Goal: Information Seeking & Learning: Learn about a topic

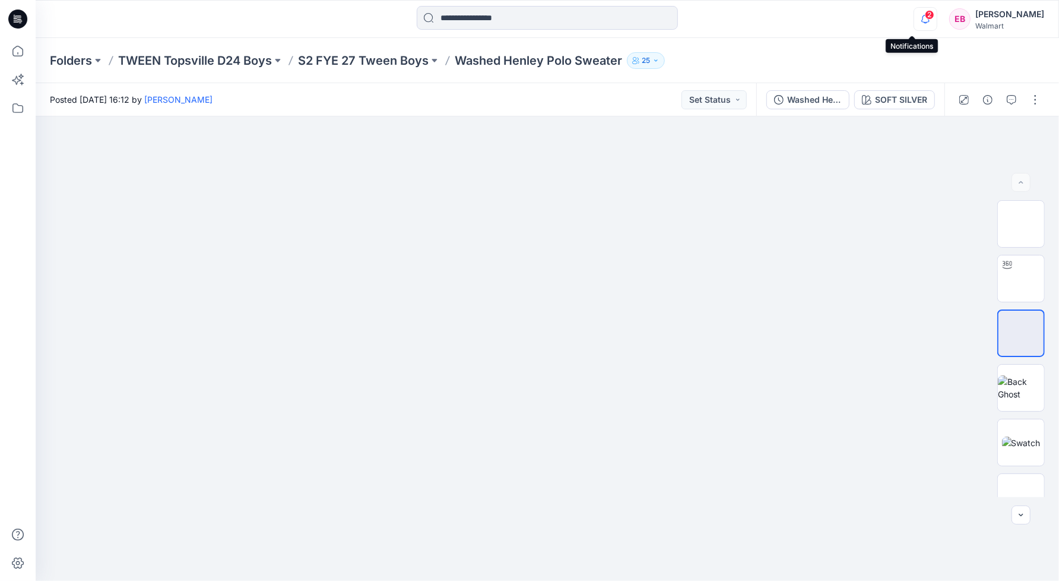
click at [920, 21] on icon "button" at bounding box center [925, 19] width 23 height 24
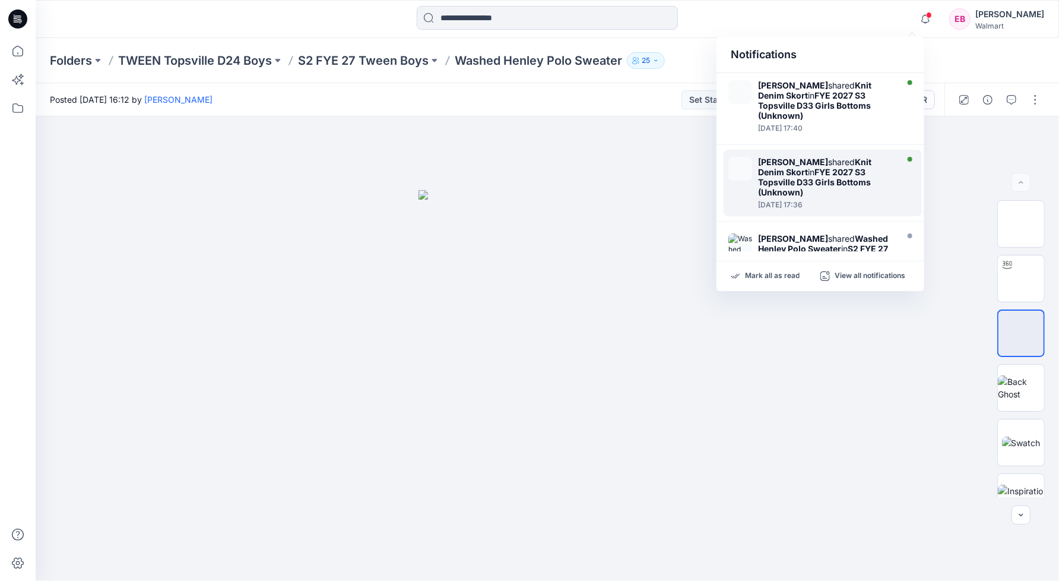
click at [842, 150] on div "[PERSON_NAME] shared Knit Denim Skort in FYE 2027 S3 Topsville D33 Girls Bottom…" at bounding box center [823, 183] width 198 height 66
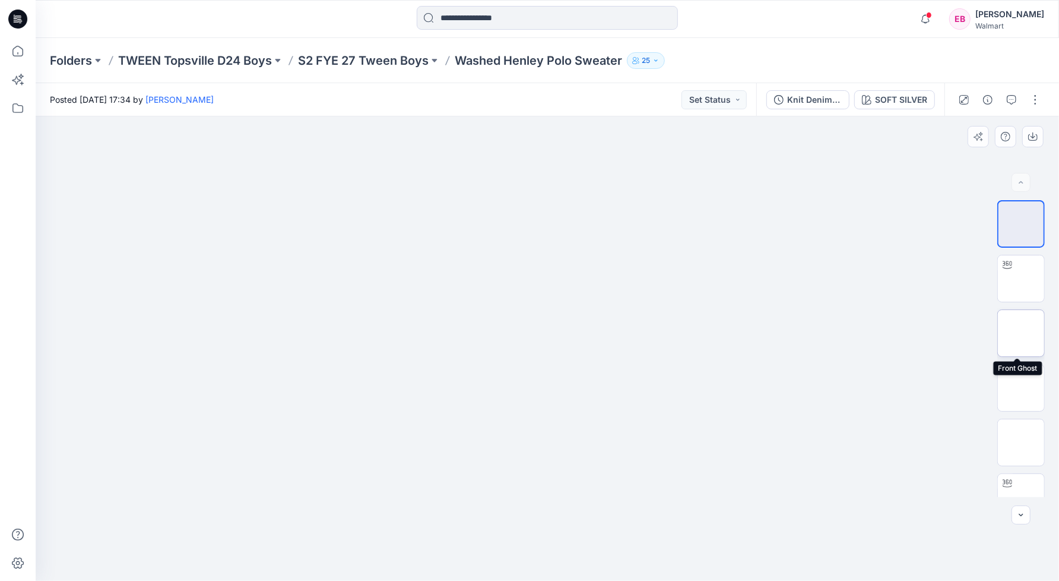
drag, startPoint x: 1010, startPoint y: 338, endPoint x: 1008, endPoint y: 359, distance: 21.5
click at [1021, 333] on img at bounding box center [1021, 333] width 0 height 0
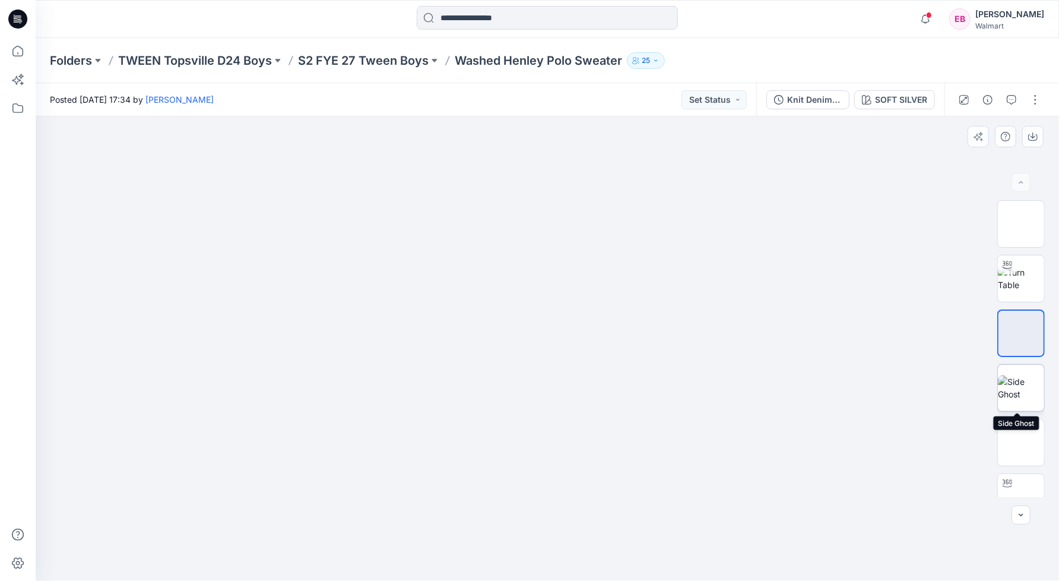
click at [1014, 387] on img at bounding box center [1021, 387] width 46 height 25
click at [1021, 442] on img at bounding box center [1021, 442] width 0 height 0
click at [1027, 376] on img at bounding box center [1021, 387] width 46 height 25
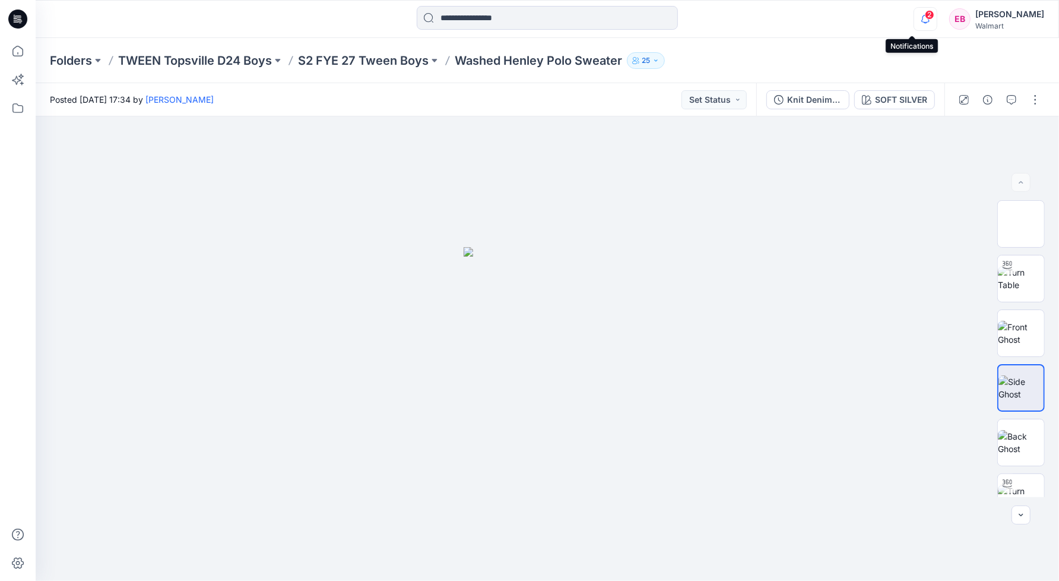
click at [914, 21] on icon "button" at bounding box center [925, 19] width 23 height 24
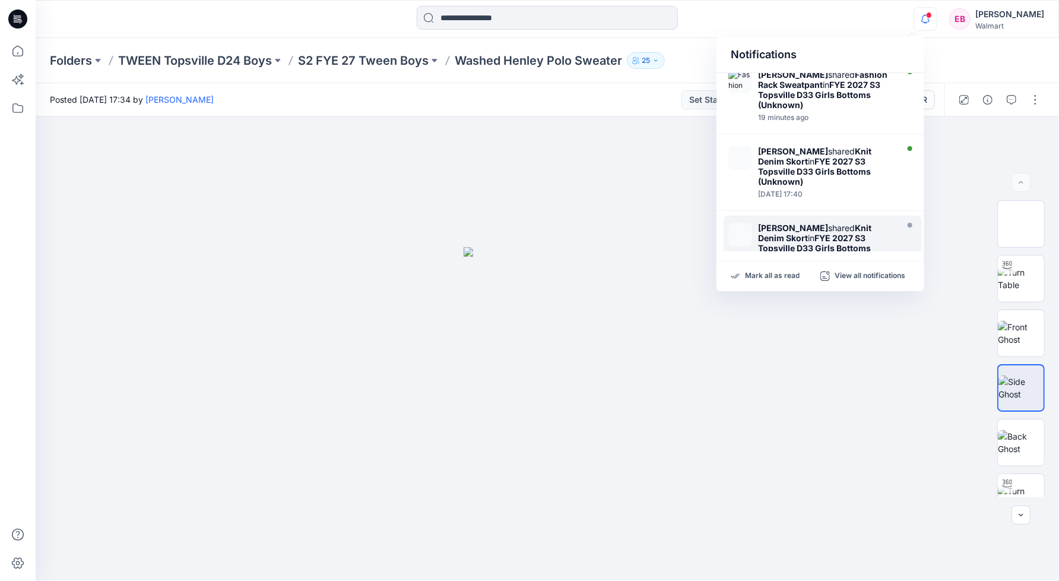
scroll to position [74, 0]
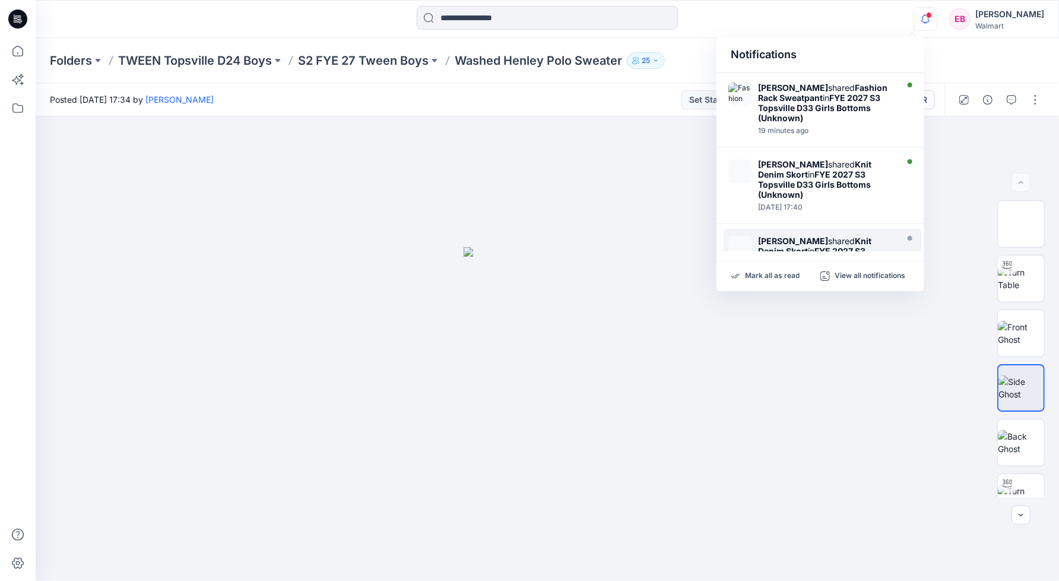
click at [846, 236] on strong "Knit Denim Skort" at bounding box center [814, 246] width 113 height 20
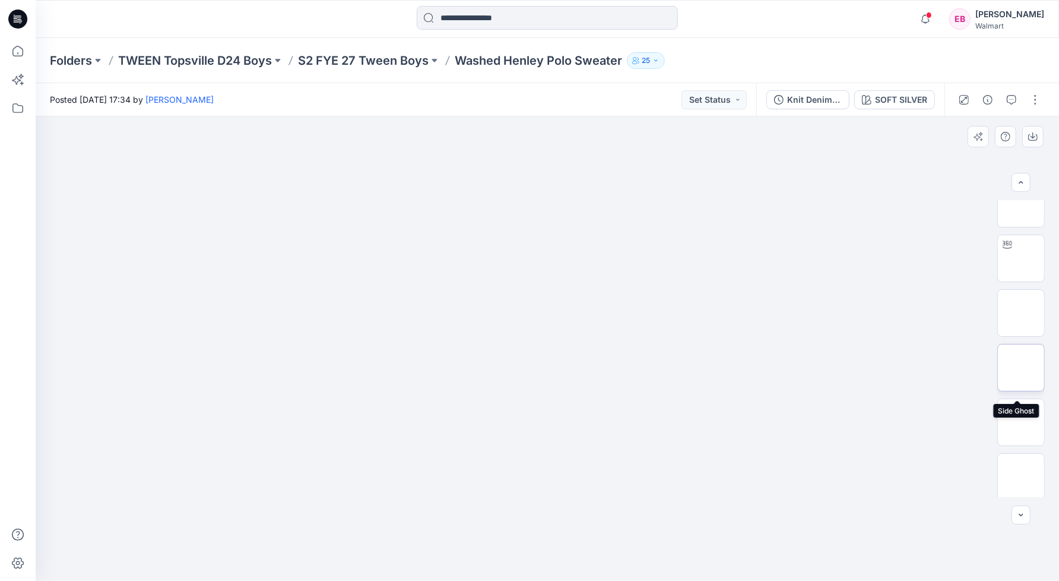
scroll to position [223, 0]
click at [1006, 287] on img at bounding box center [1021, 274] width 46 height 25
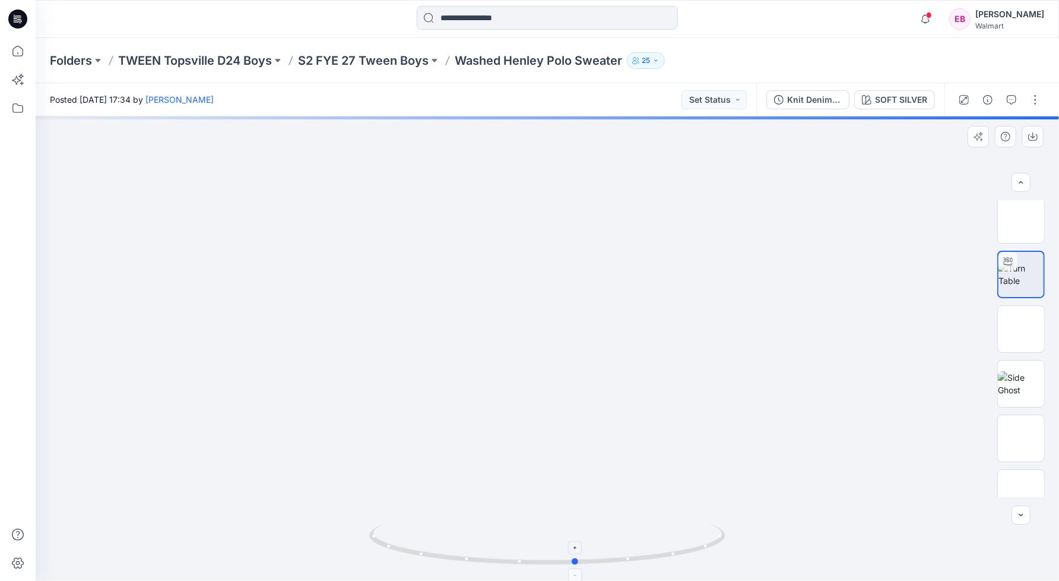
drag, startPoint x: 553, startPoint y: 563, endPoint x: 582, endPoint y: 558, distance: 29.6
click at [582, 558] on icon at bounding box center [548, 545] width 359 height 45
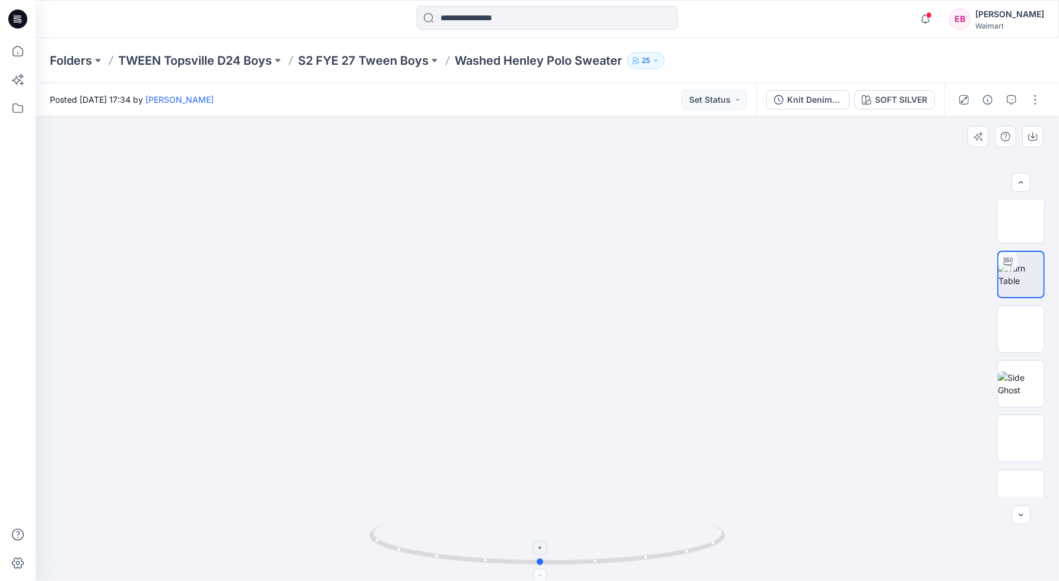
drag, startPoint x: 580, startPoint y: 563, endPoint x: 544, endPoint y: 565, distance: 36.3
click at [544, 565] on icon at bounding box center [548, 545] width 359 height 45
drag, startPoint x: 546, startPoint y: 567, endPoint x: 558, endPoint y: 566, distance: 11.9
click at [558, 566] on icon at bounding box center [548, 545] width 359 height 45
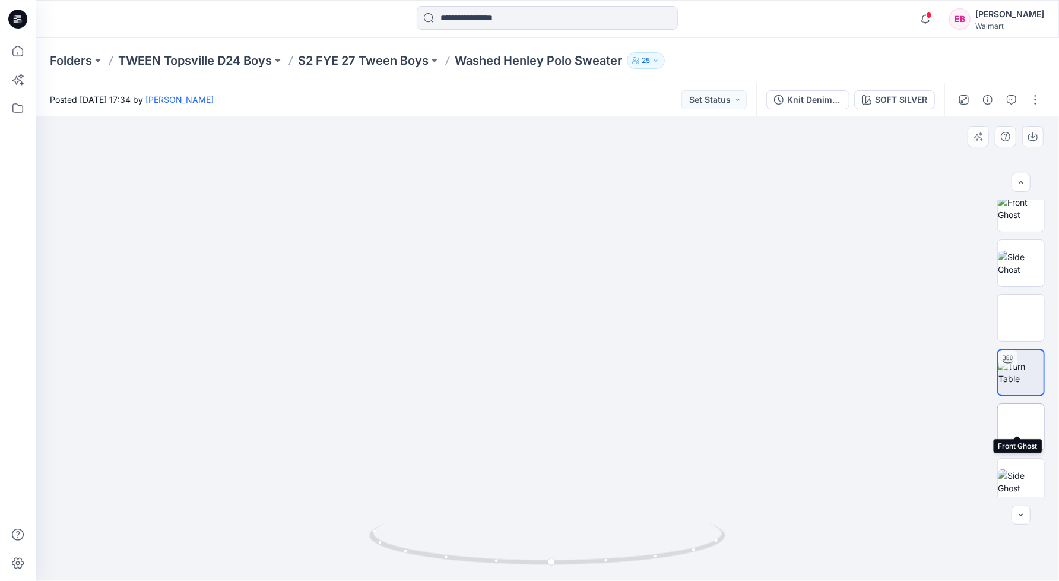
scroll to position [74, 0]
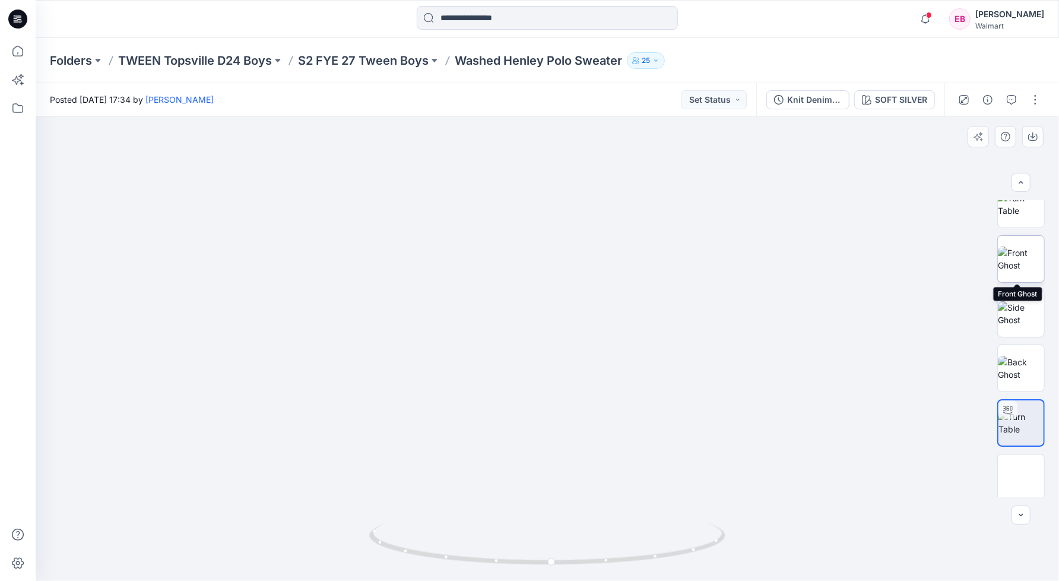
click at [1007, 261] on img at bounding box center [1021, 258] width 46 height 25
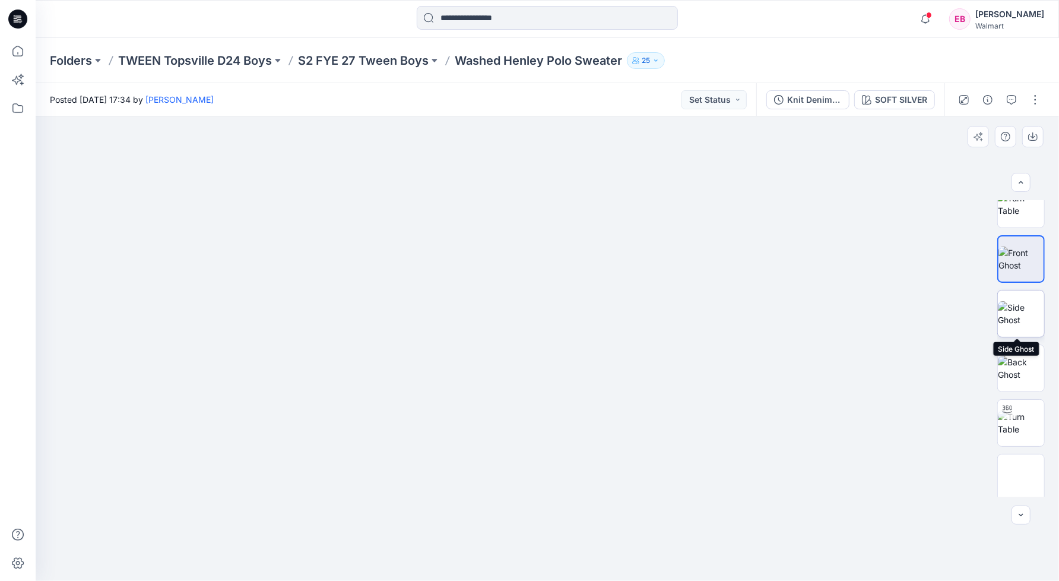
click at [1013, 306] on img at bounding box center [1021, 313] width 46 height 25
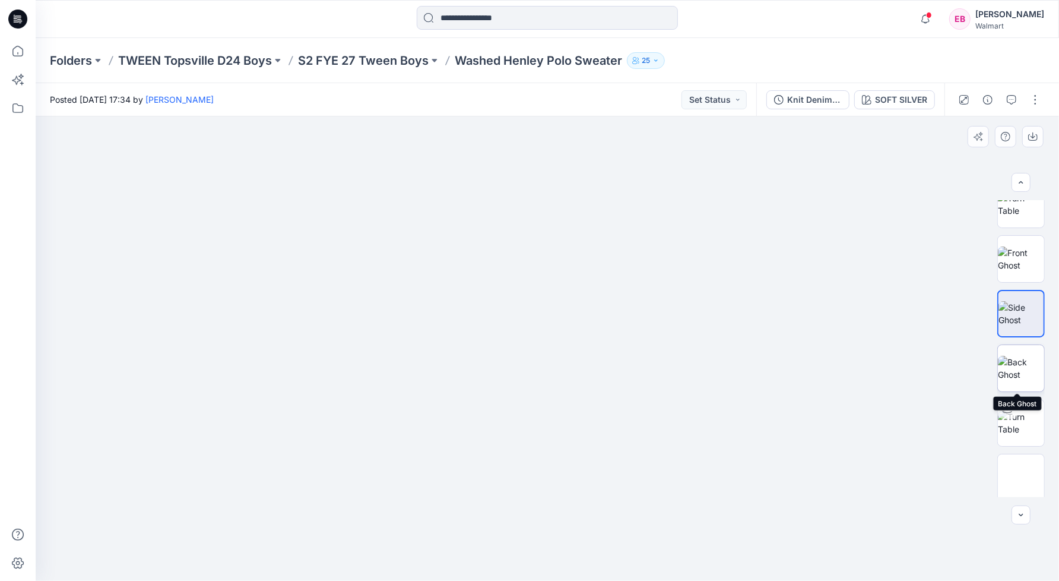
click at [1022, 356] on img at bounding box center [1021, 368] width 46 height 25
click at [1004, 255] on img at bounding box center [1021, 258] width 46 height 25
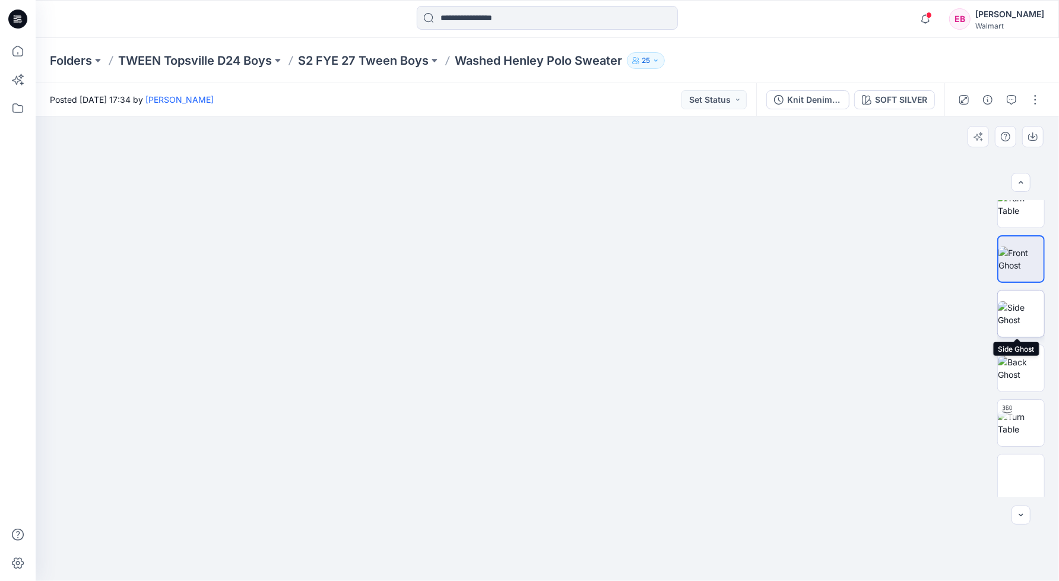
click at [1020, 310] on img at bounding box center [1021, 313] width 46 height 25
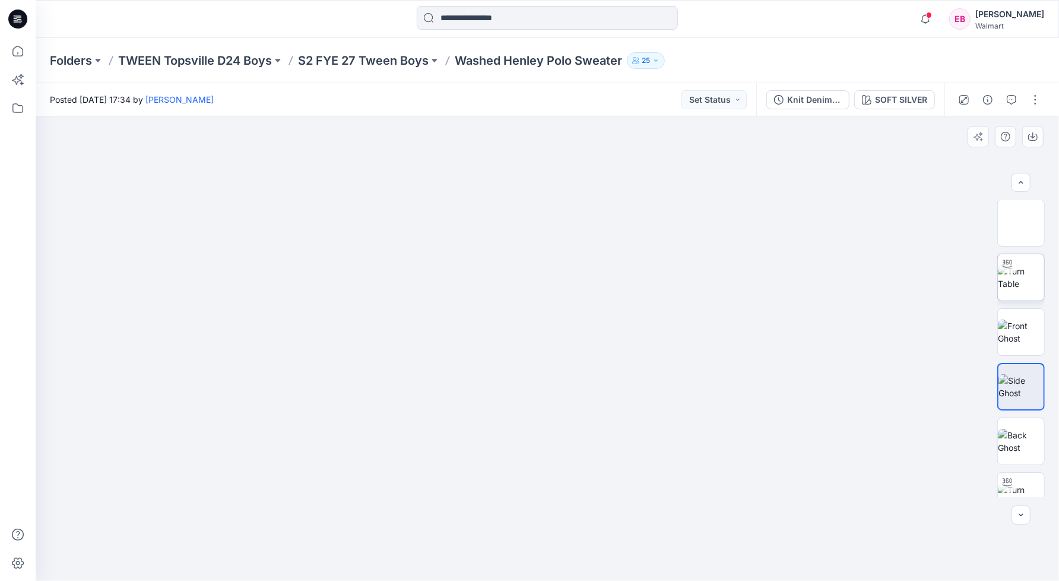
scroll to position [0, 0]
click at [1012, 281] on img at bounding box center [1021, 278] width 46 height 25
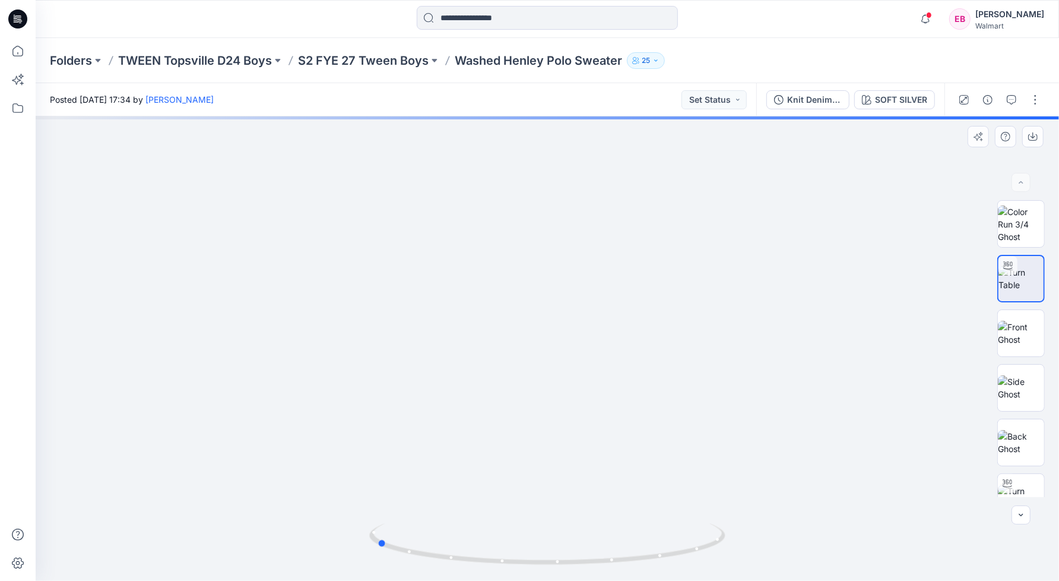
drag, startPoint x: 550, startPoint y: 563, endPoint x: 740, endPoint y: 524, distance: 193.4
click at [739, 524] on div at bounding box center [547, 348] width 1023 height 464
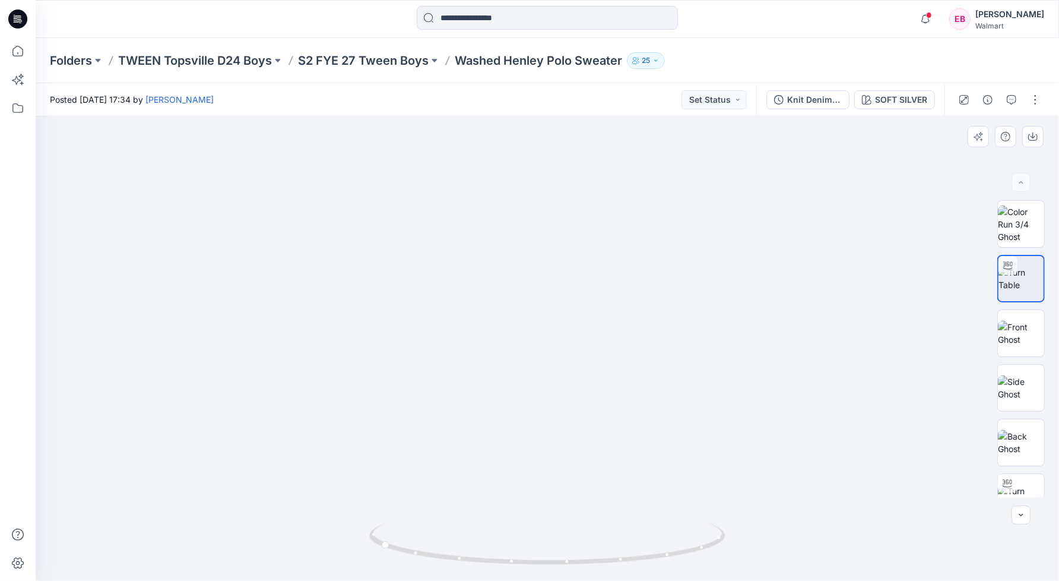
drag, startPoint x: 554, startPoint y: 448, endPoint x: 556, endPoint y: 245, distance: 203.0
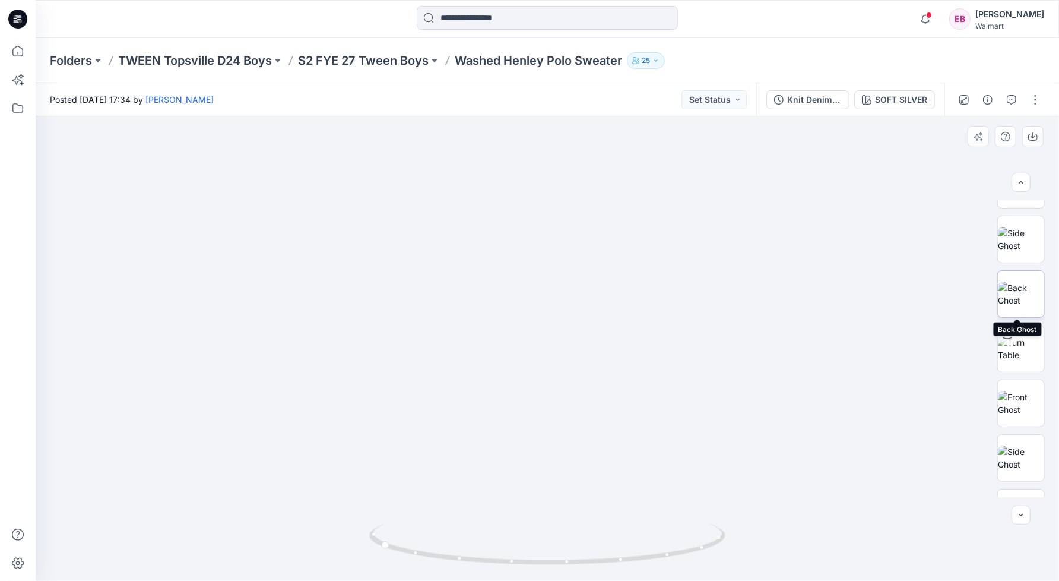
click at [1020, 288] on img at bounding box center [1021, 293] width 46 height 25
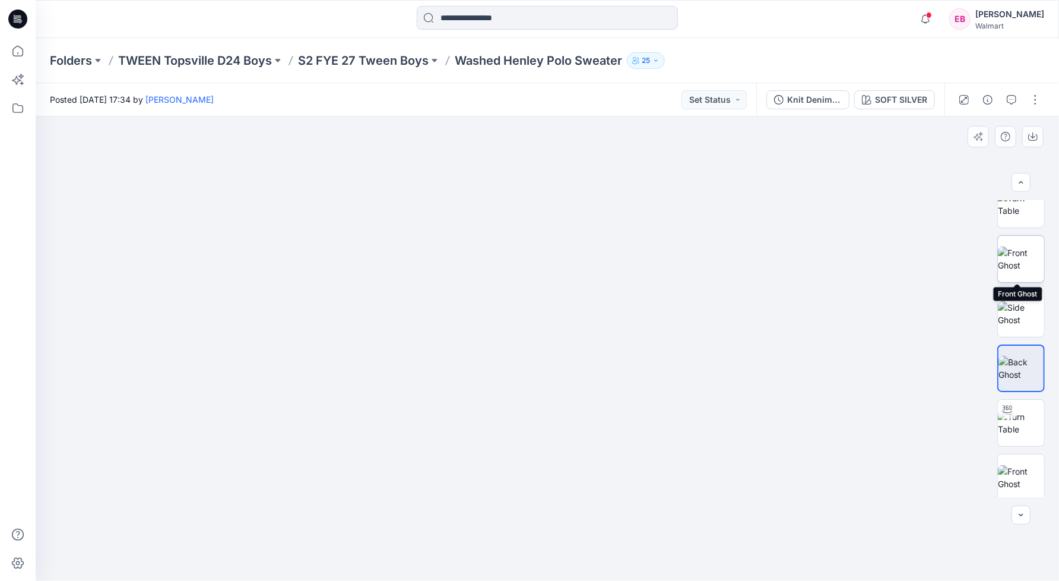
click at [1026, 252] on img at bounding box center [1021, 258] width 46 height 25
click at [1018, 310] on img at bounding box center [1021, 313] width 46 height 25
click at [1010, 217] on img at bounding box center [1021, 204] width 46 height 25
drag, startPoint x: 577, startPoint y: 475, endPoint x: 596, endPoint y: 225, distance: 250.6
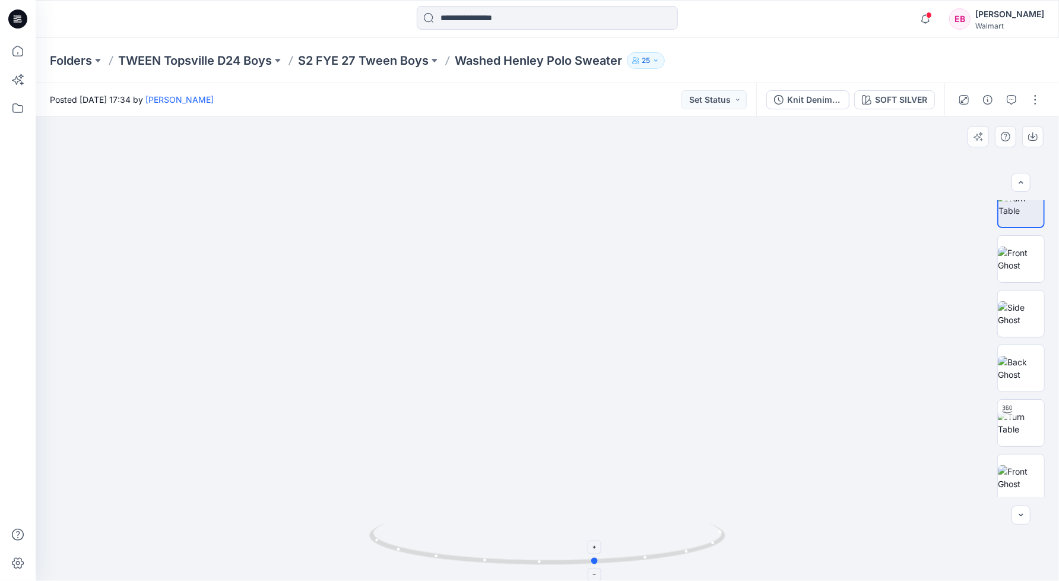
drag, startPoint x: 556, startPoint y: 562, endPoint x: 673, endPoint y: 546, distance: 118.6
click at [671, 546] on icon at bounding box center [548, 545] width 359 height 45
drag, startPoint x: 684, startPoint y: 556, endPoint x: 810, endPoint y: 515, distance: 132.3
click at [808, 515] on div at bounding box center [547, 348] width 1023 height 464
drag, startPoint x: 708, startPoint y: 549, endPoint x: 605, endPoint y: 564, distance: 103.2
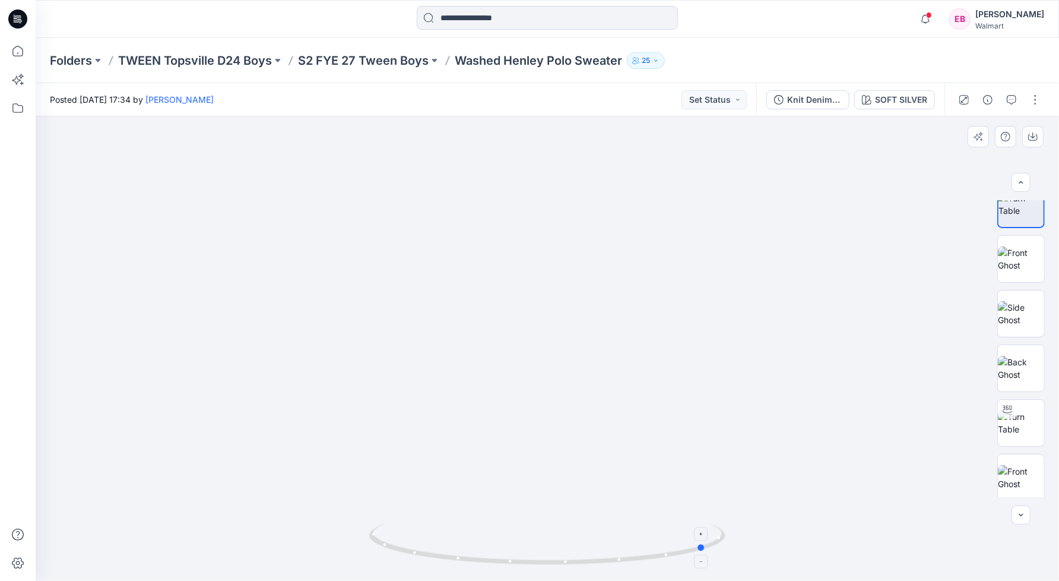
click at [605, 564] on icon at bounding box center [548, 545] width 359 height 45
drag, startPoint x: 605, startPoint y: 563, endPoint x: 662, endPoint y: 554, distance: 58.2
click at [662, 554] on icon at bounding box center [548, 545] width 359 height 45
click at [1026, 365] on img at bounding box center [1021, 368] width 46 height 25
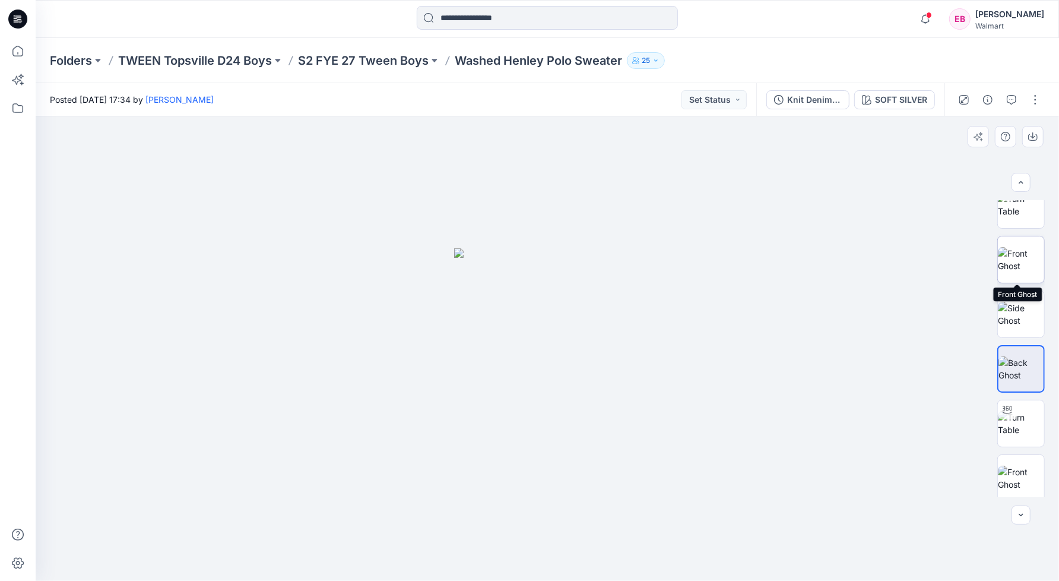
click at [1027, 255] on img at bounding box center [1021, 259] width 46 height 25
click at [1016, 318] on img at bounding box center [1021, 314] width 46 height 25
click at [1013, 217] on img at bounding box center [1021, 204] width 46 height 25
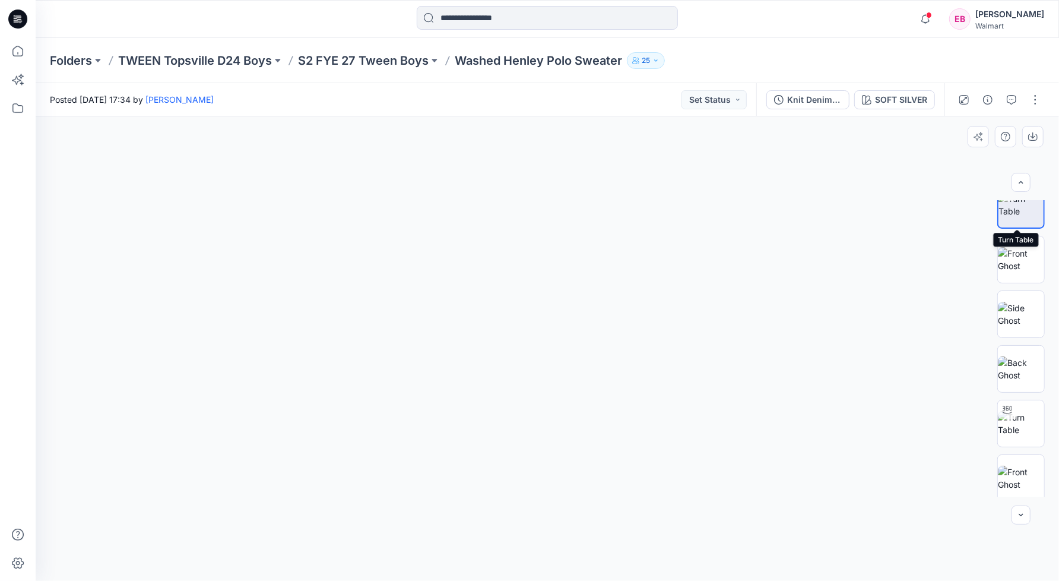
scroll to position [74, 0]
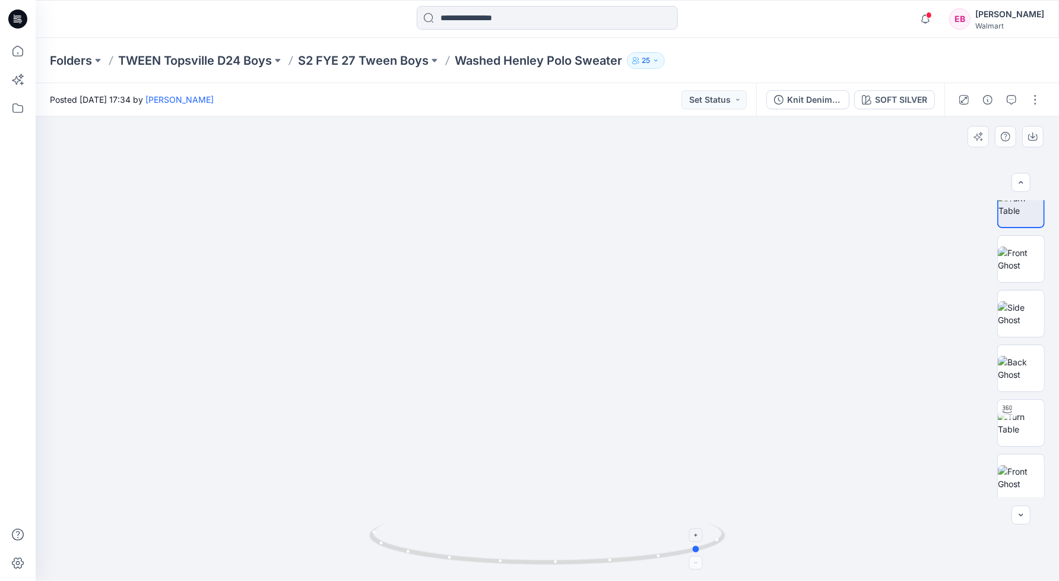
drag, startPoint x: 551, startPoint y: 565, endPoint x: 705, endPoint y: 551, distance: 154.3
click at [706, 555] on icon at bounding box center [548, 545] width 359 height 45
drag, startPoint x: 686, startPoint y: 548, endPoint x: 677, endPoint y: 494, distance: 54.2
click at [759, 529] on div at bounding box center [547, 348] width 1023 height 464
drag, startPoint x: 624, startPoint y: 562, endPoint x: 594, endPoint y: 567, distance: 30.7
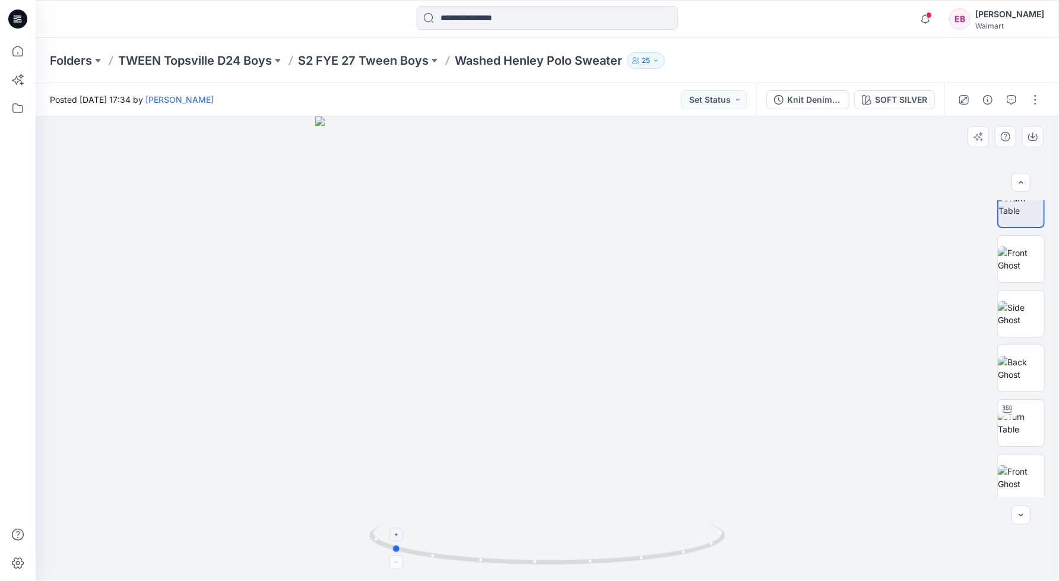
click at [594, 567] on icon at bounding box center [548, 545] width 359 height 45
drag, startPoint x: 563, startPoint y: 467, endPoint x: 548, endPoint y: 224, distance: 243.2
click at [1031, 365] on img at bounding box center [1021, 368] width 46 height 25
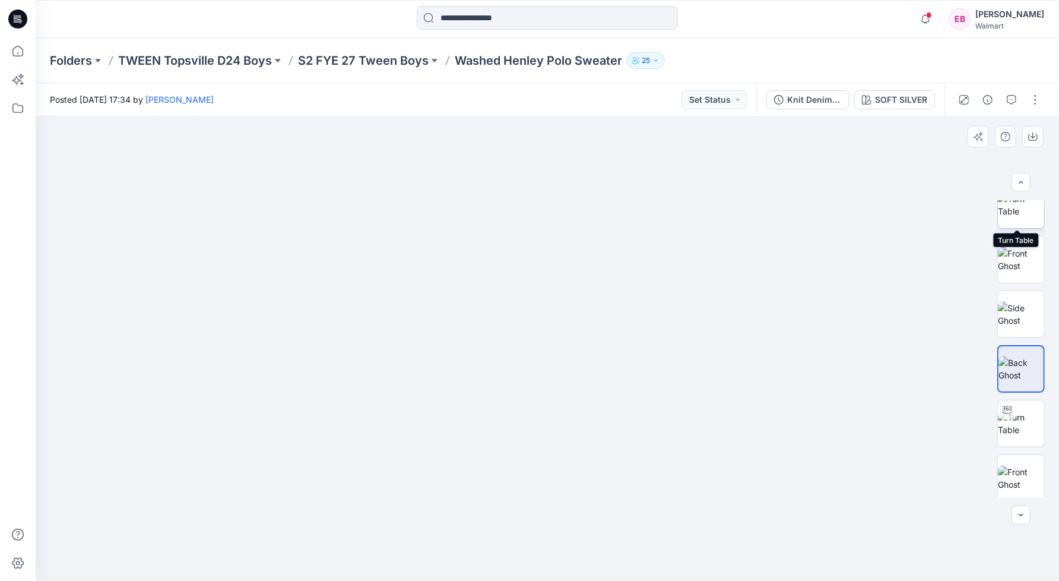
click at [1027, 214] on img at bounding box center [1021, 204] width 46 height 25
drag, startPoint x: 552, startPoint y: 563, endPoint x: 610, endPoint y: 486, distance: 96.2
click at [688, 550] on icon at bounding box center [548, 545] width 359 height 45
click at [718, 556] on icon at bounding box center [548, 545] width 359 height 45
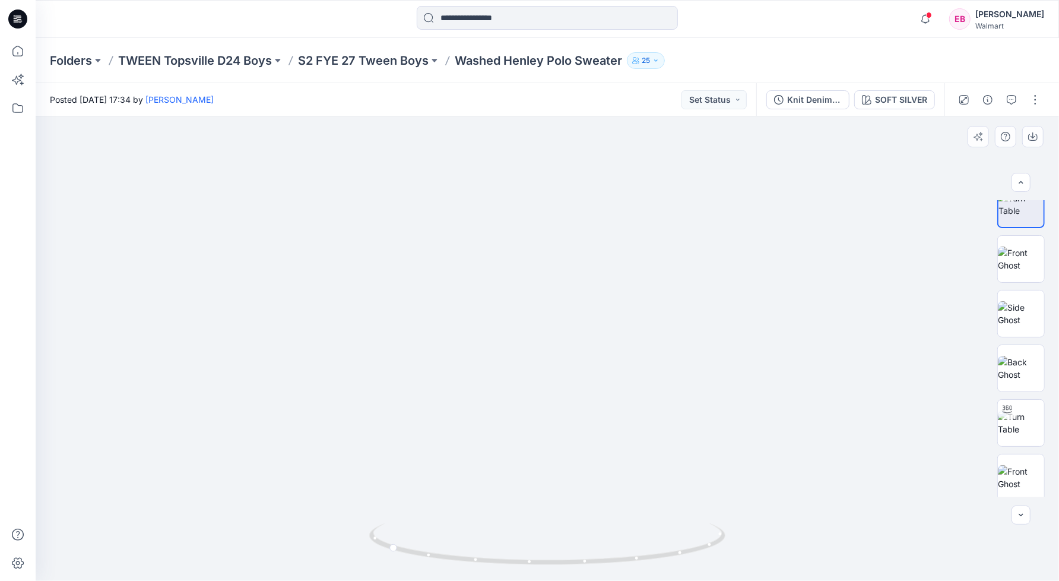
drag, startPoint x: 564, startPoint y: 446, endPoint x: 597, endPoint y: 167, distance: 281.0
drag, startPoint x: 397, startPoint y: 548, endPoint x: 373, endPoint y: 539, distance: 26.1
click at [373, 539] on icon at bounding box center [548, 545] width 359 height 45
drag, startPoint x: 709, startPoint y: 548, endPoint x: 667, endPoint y: 420, distance: 135.0
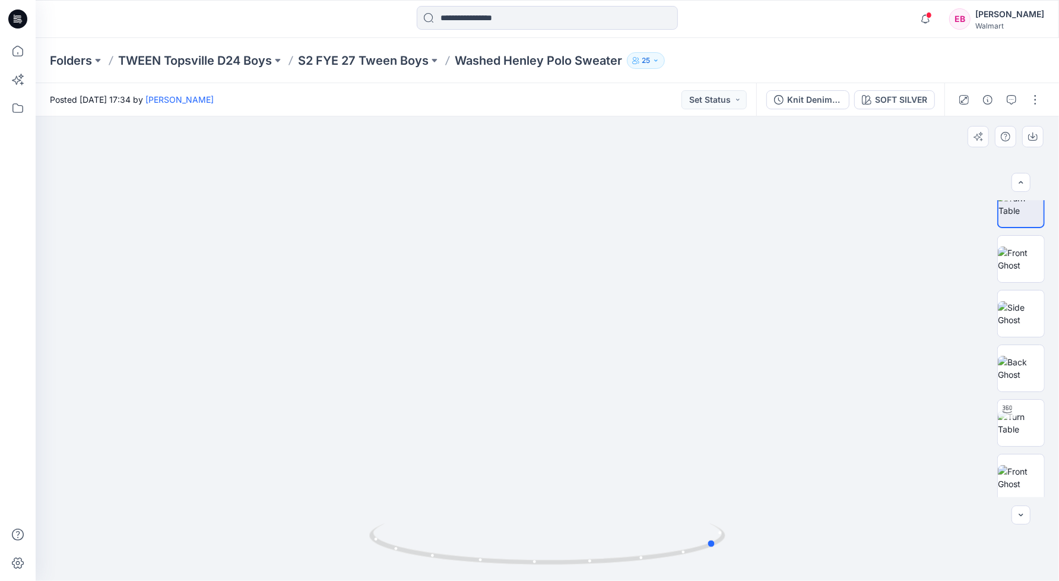
click at [654, 557] on icon at bounding box center [548, 545] width 359 height 45
drag, startPoint x: 624, startPoint y: 560, endPoint x: 563, endPoint y: 561, distance: 61.1
click at [563, 561] on icon at bounding box center [548, 545] width 359 height 45
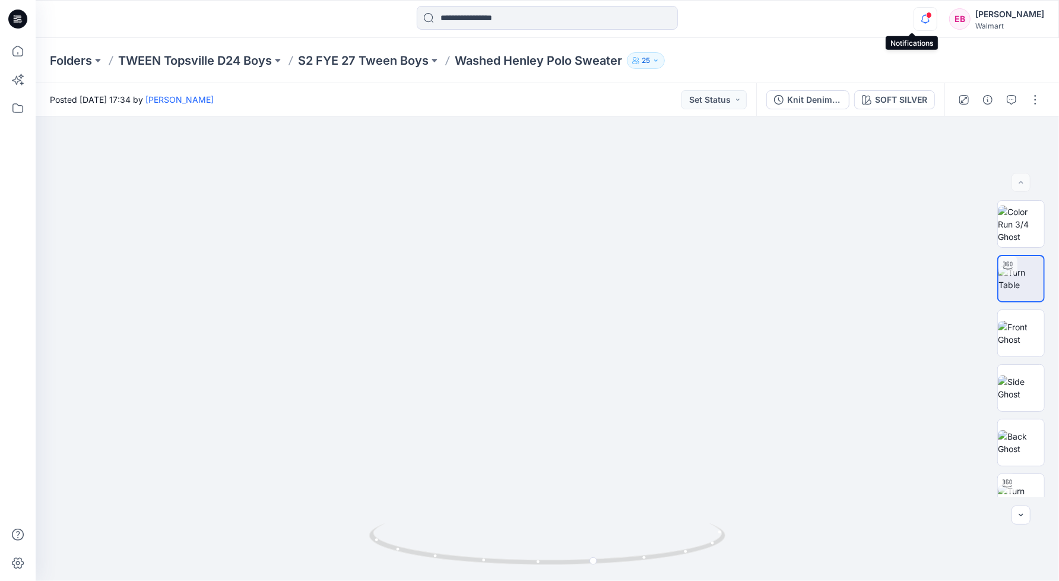
click at [914, 23] on icon "button" at bounding box center [925, 19] width 23 height 24
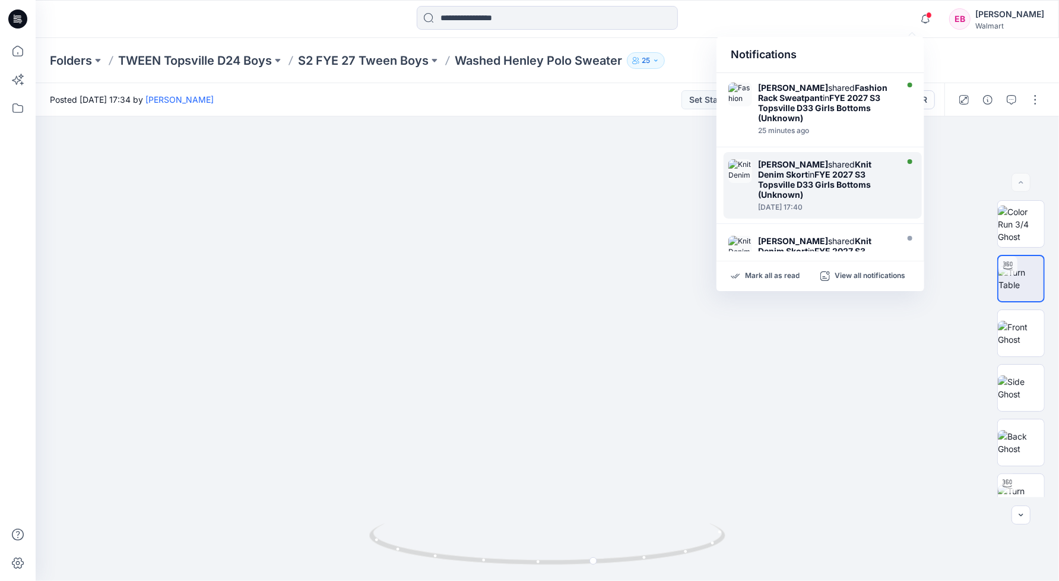
click at [811, 169] on strong "FYE 2027 S3 Topsville D33 Girls Bottoms (Unknown)" at bounding box center [814, 184] width 113 height 30
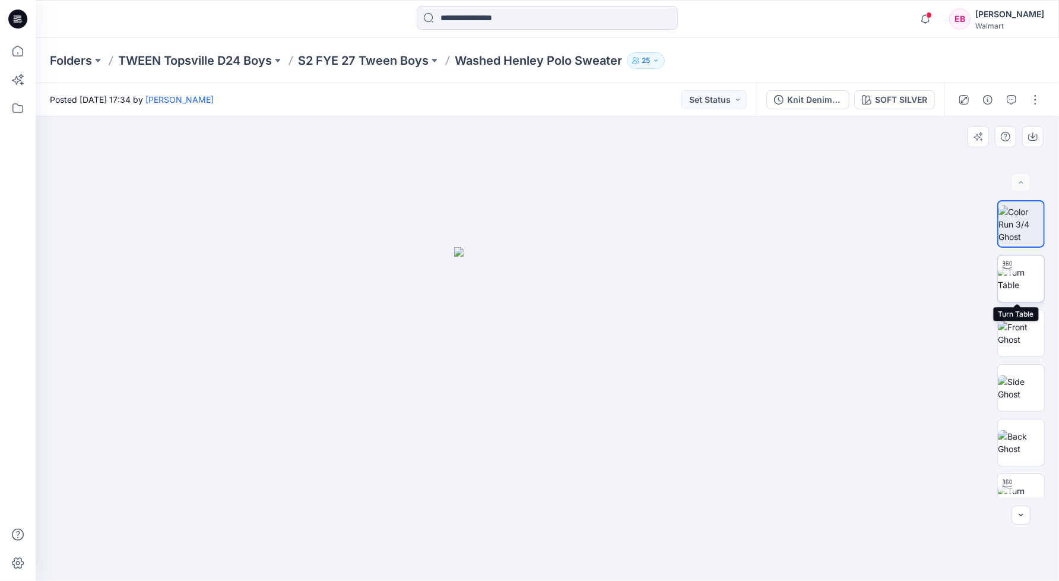
click at [1021, 286] on img at bounding box center [1021, 278] width 46 height 25
drag, startPoint x: 551, startPoint y: 561, endPoint x: 722, endPoint y: 554, distance: 170.5
click at [722, 554] on icon at bounding box center [548, 545] width 359 height 45
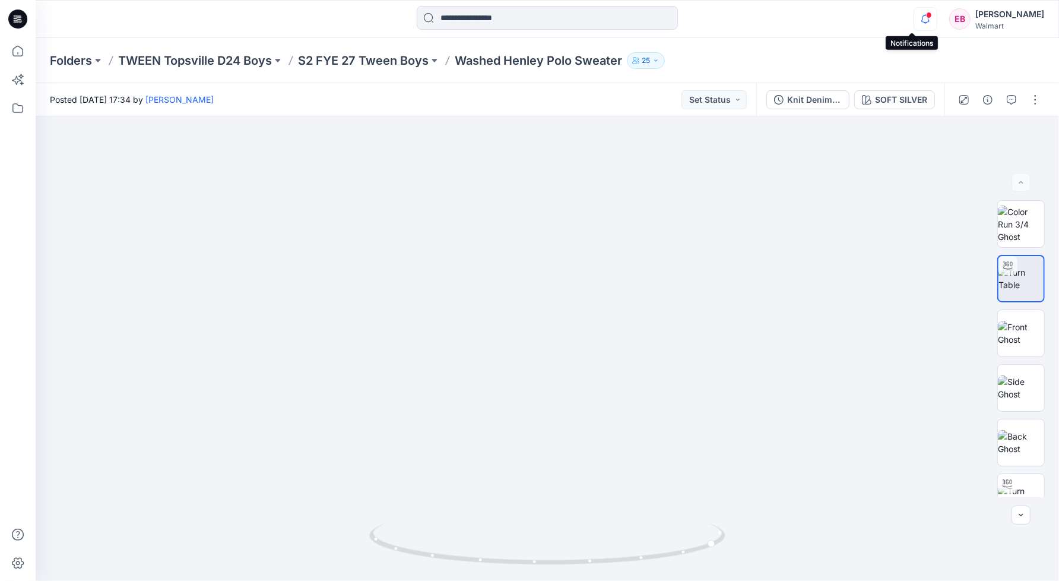
click at [924, 23] on icon "button" at bounding box center [926, 23] width 4 height 2
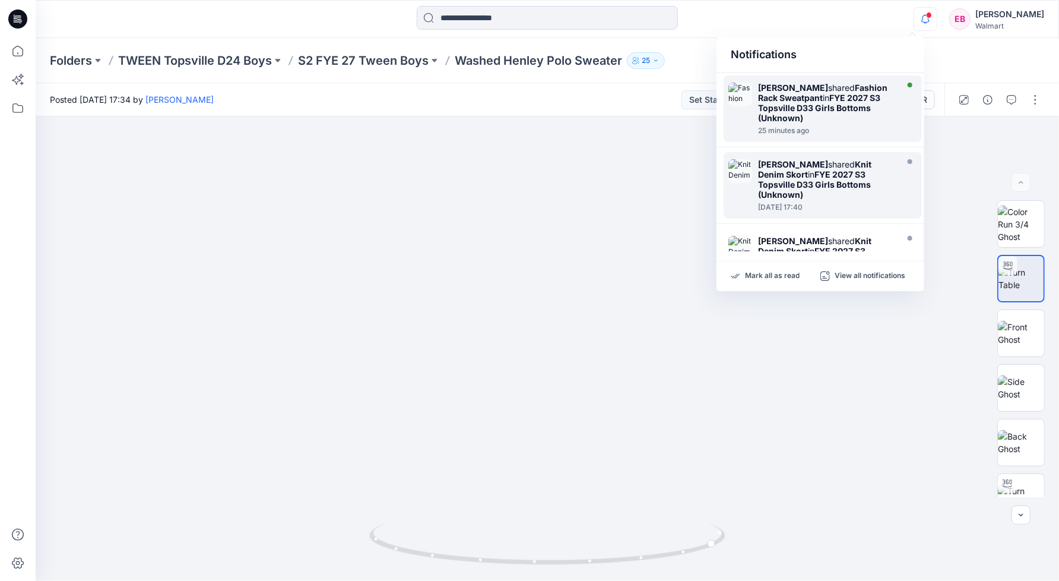
click at [842, 103] on div "[PERSON_NAME] shared Fashion Rack Sweatpant in FYE 2027 S3 Topsville D33 Girls …" at bounding box center [826, 103] width 137 height 40
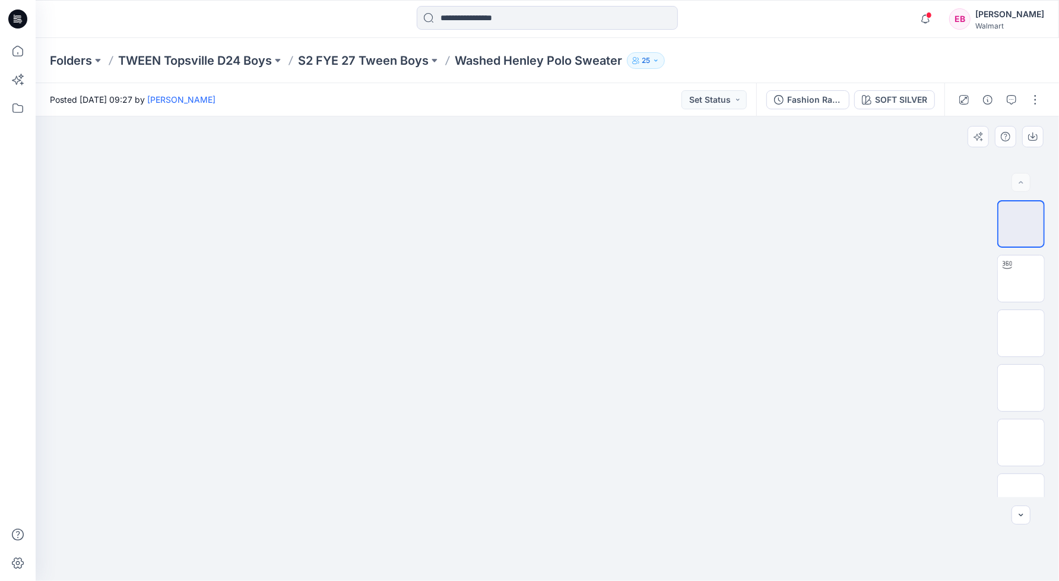
drag, startPoint x: 679, startPoint y: 376, endPoint x: 723, endPoint y: 371, distance: 44.2
click at [722, 372] on div at bounding box center [547, 348] width 1023 height 464
click at [1021, 278] on img at bounding box center [1021, 278] width 0 height 0
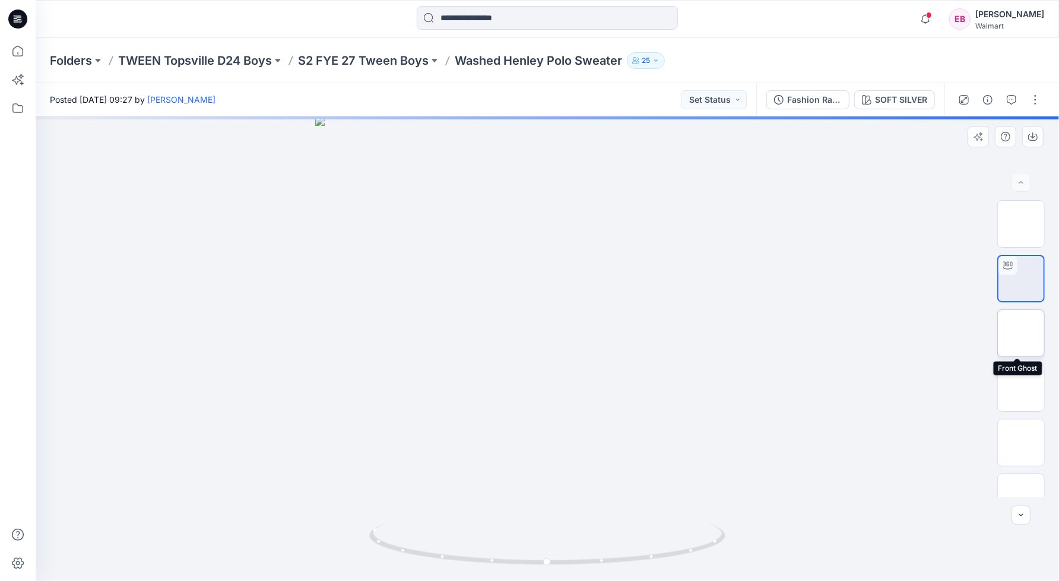
click at [1021, 333] on img at bounding box center [1021, 333] width 0 height 0
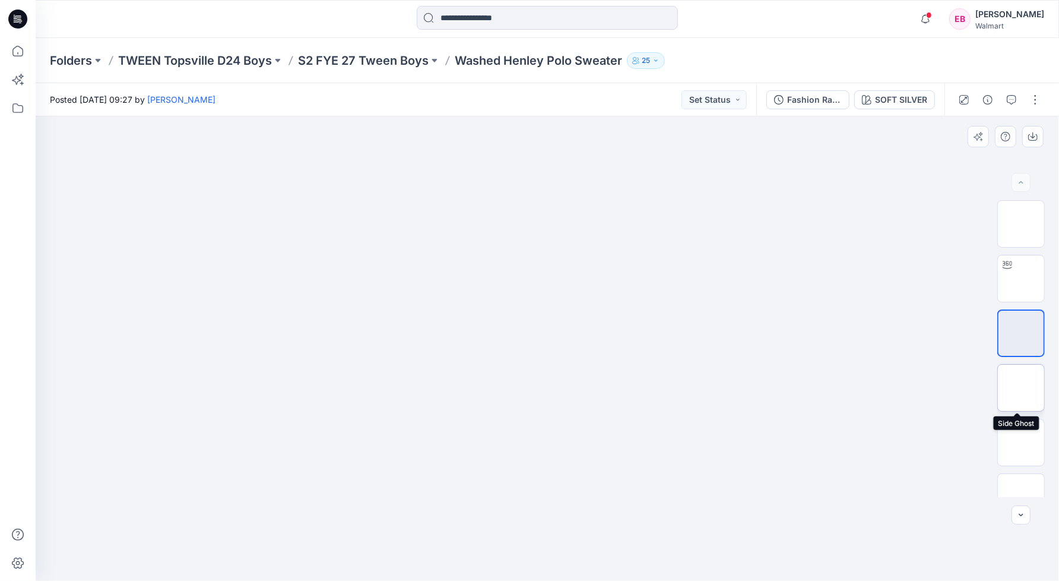
click at [1021, 388] on img at bounding box center [1021, 388] width 0 height 0
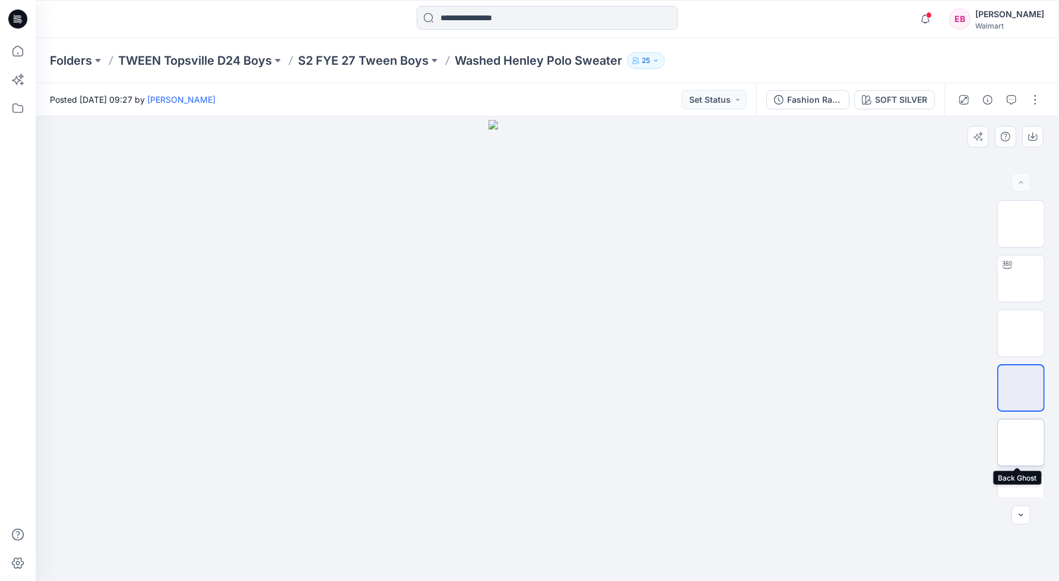
click at [1021, 442] on img at bounding box center [1021, 442] width 0 height 0
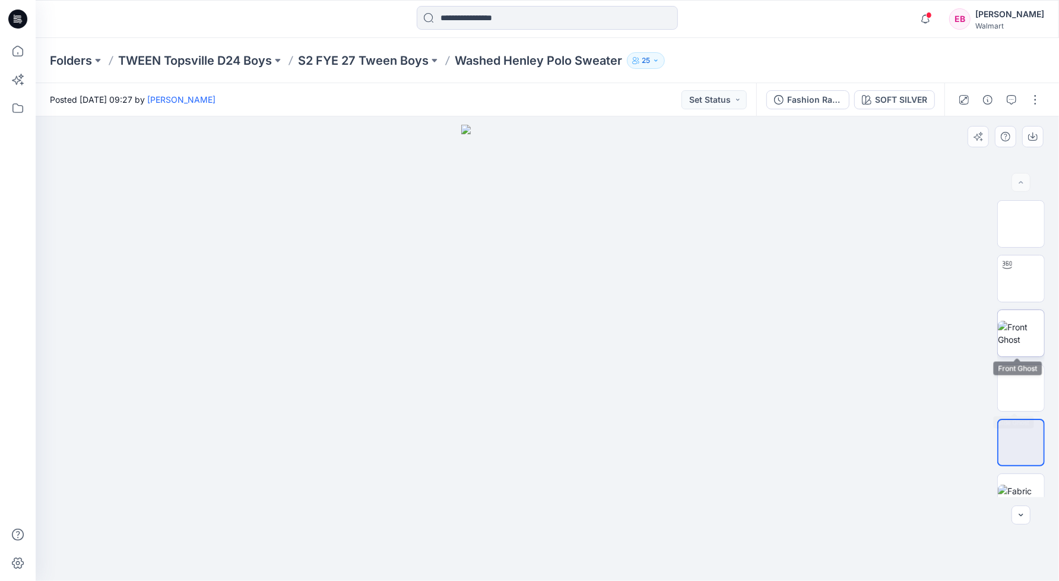
click at [1016, 343] on img at bounding box center [1021, 333] width 46 height 25
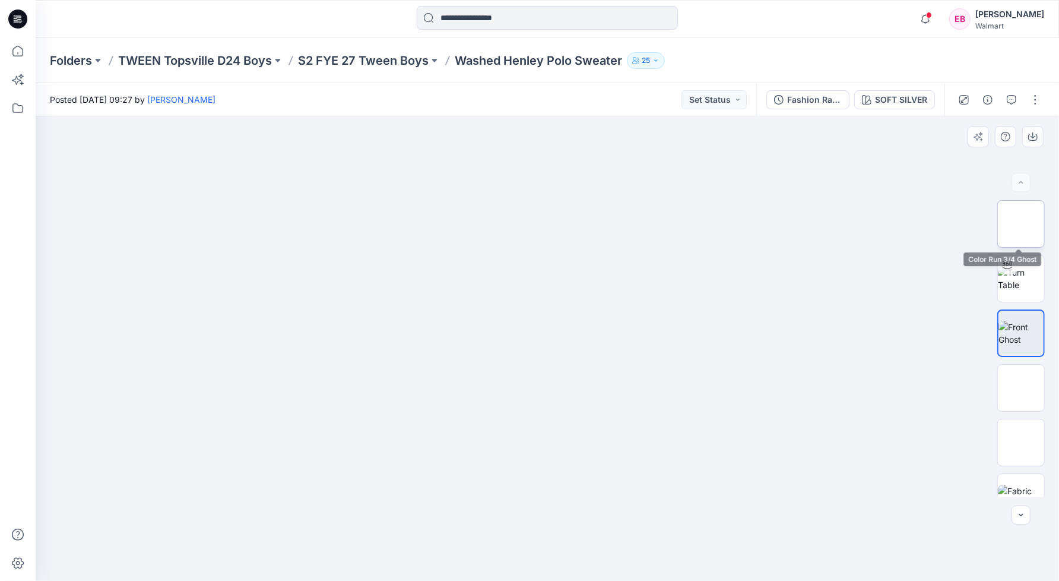
click at [1021, 224] on img at bounding box center [1021, 224] width 0 height 0
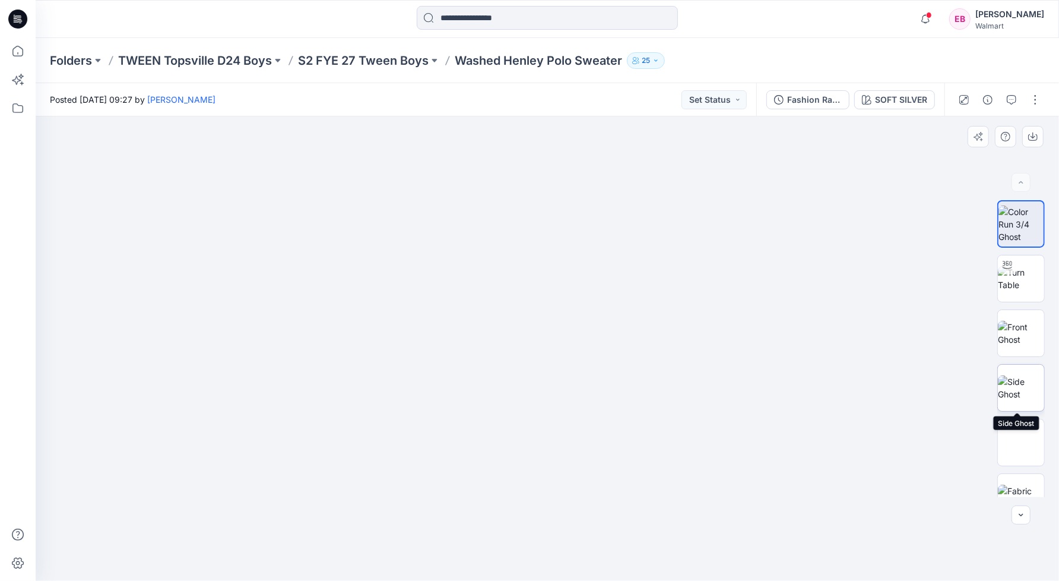
scroll to position [132, 0]
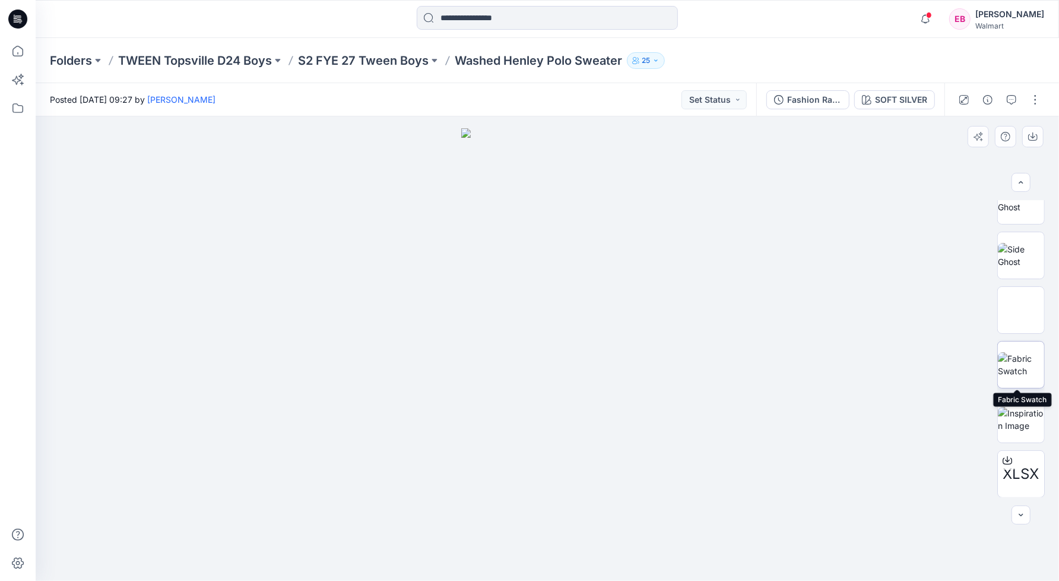
click at [1015, 359] on img at bounding box center [1021, 364] width 46 height 25
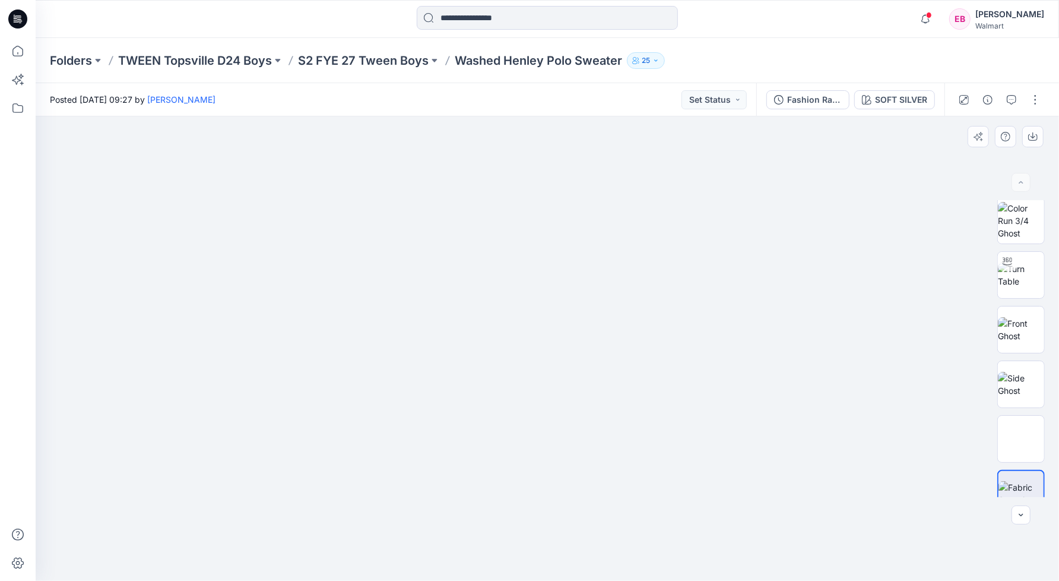
scroll to position [0, 0]
click at [1000, 228] on img at bounding box center [1021, 223] width 46 height 37
click at [914, 24] on icon "button" at bounding box center [925, 19] width 23 height 24
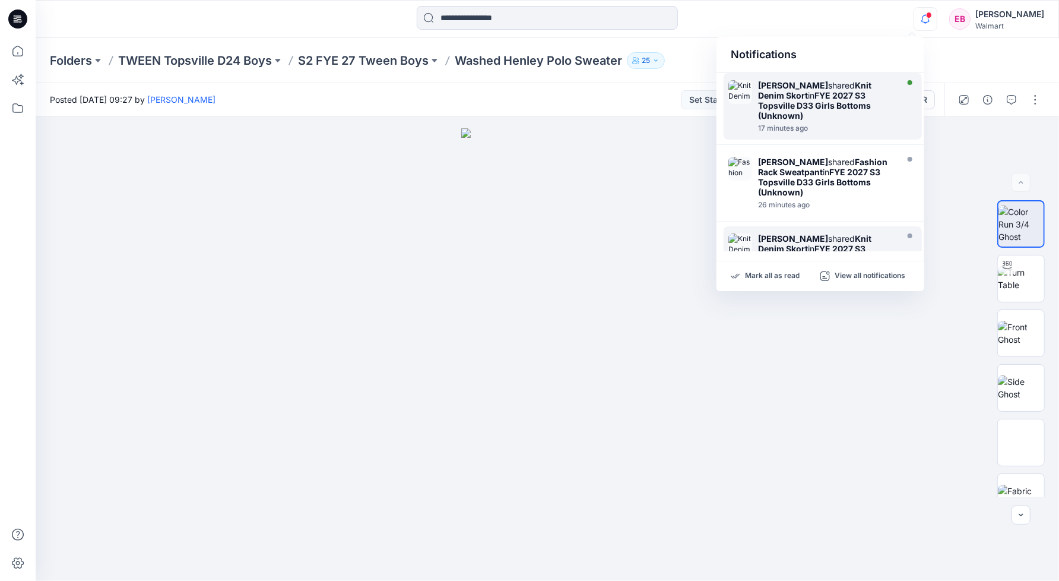
click at [850, 110] on strong "FYE 2027 S3 Topsville D33 Girls Bottoms (Unknown)" at bounding box center [814, 105] width 113 height 30
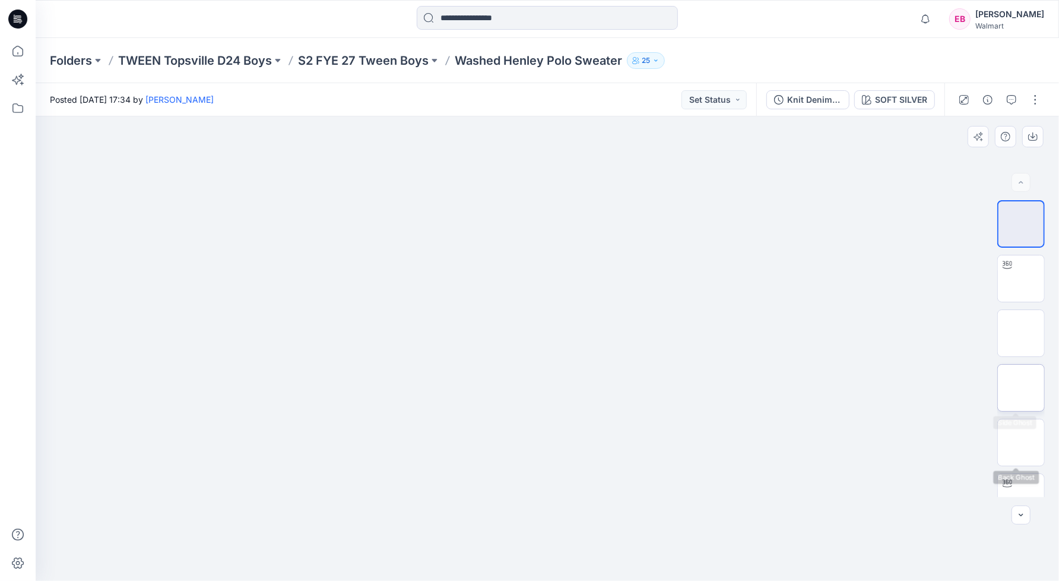
click at [1021, 388] on img at bounding box center [1021, 388] width 0 height 0
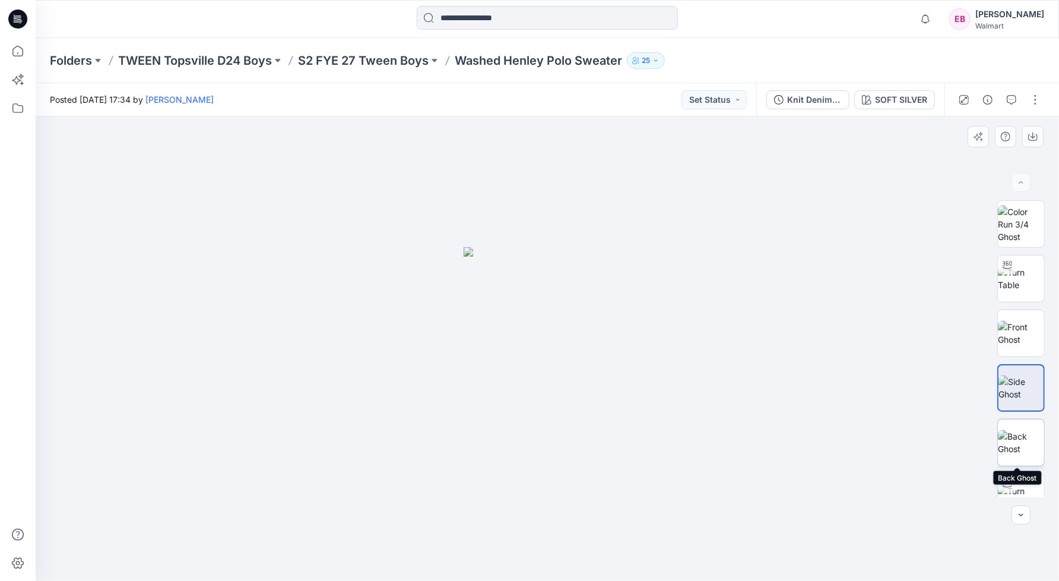
click at [1020, 436] on img at bounding box center [1021, 442] width 46 height 25
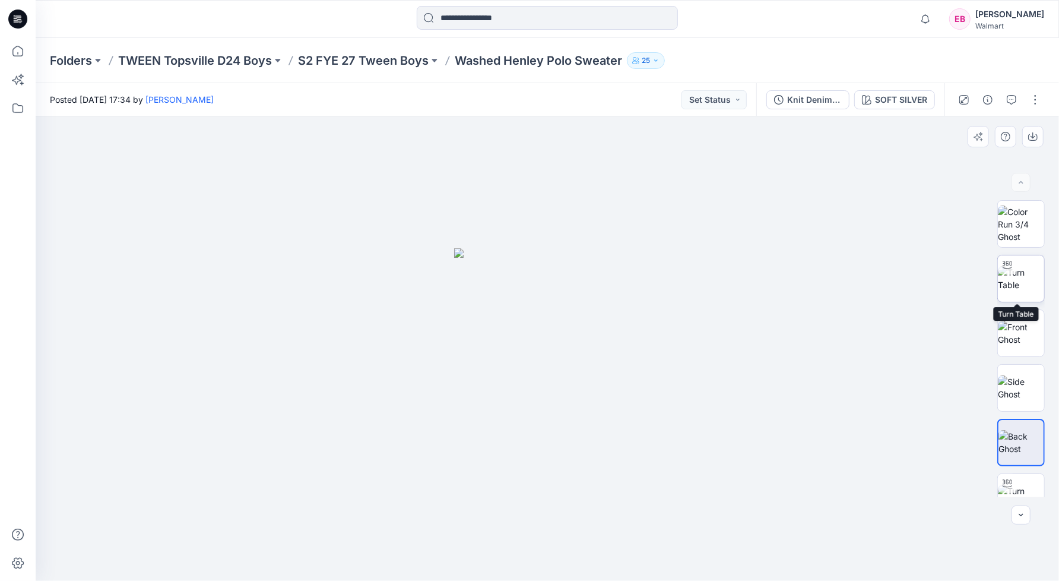
click at [1016, 278] on img at bounding box center [1021, 278] width 46 height 25
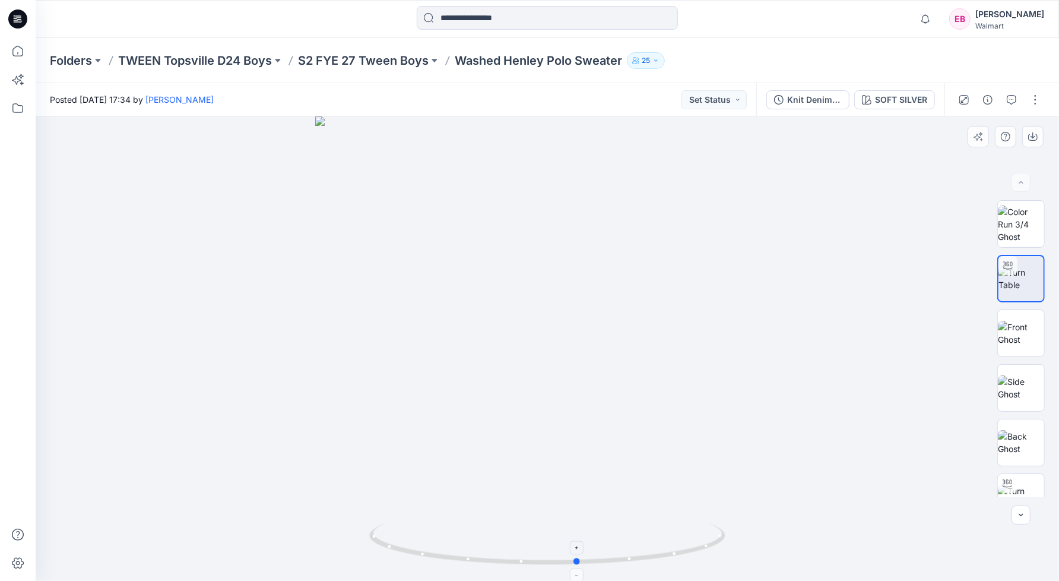
drag, startPoint x: 554, startPoint y: 560, endPoint x: 586, endPoint y: 559, distance: 32.1
click at [586, 559] on icon at bounding box center [548, 545] width 359 height 45
drag, startPoint x: 586, startPoint y: 565, endPoint x: 681, endPoint y: 563, distance: 94.4
click at [681, 563] on icon at bounding box center [548, 545] width 359 height 45
drag, startPoint x: 671, startPoint y: 559, endPoint x: 746, endPoint y: 544, distance: 75.7
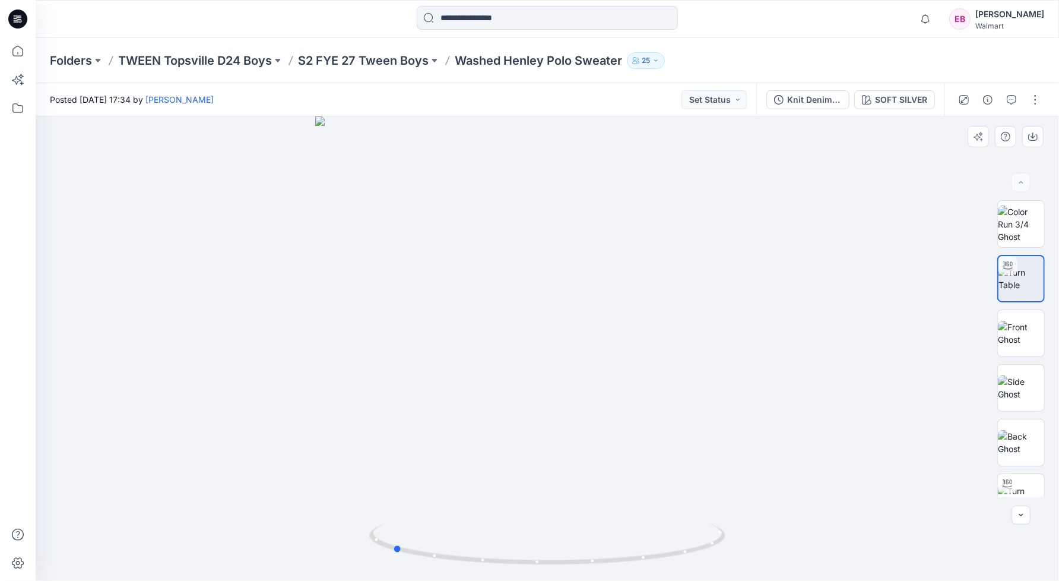
click at [746, 544] on div at bounding box center [547, 348] width 1023 height 464
drag, startPoint x: 607, startPoint y: 465, endPoint x: 618, endPoint y: 145, distance: 320.2
click at [1025, 281] on img at bounding box center [1020, 278] width 45 height 25
drag, startPoint x: 398, startPoint y: 548, endPoint x: 551, endPoint y: 555, distance: 153.3
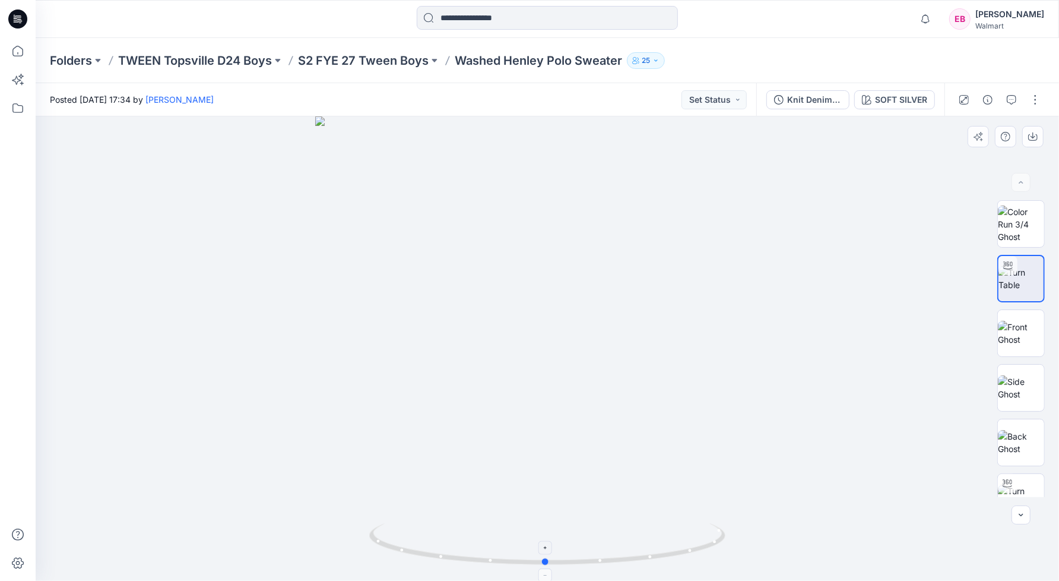
click at [551, 555] on icon at bounding box center [548, 545] width 359 height 45
click at [372, 53] on p "S2 FYE 27 Tween Boys" at bounding box center [363, 60] width 131 height 17
